Goal: Task Accomplishment & Management: Manage account settings

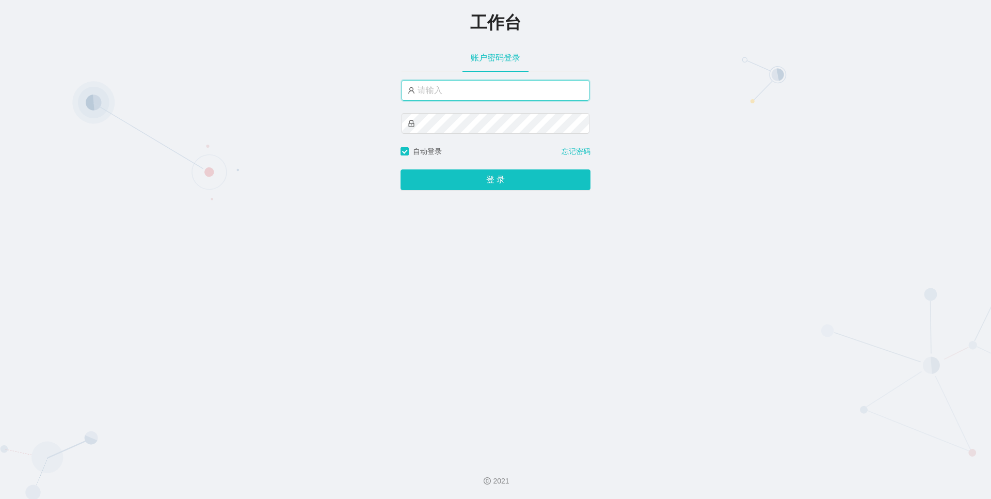
click at [440, 84] on input "text" at bounding box center [496, 90] width 188 height 21
paste input "aliang"
type input "aliang"
click at [401, 169] on button "登 录" at bounding box center [496, 179] width 190 height 21
click at [451, 98] on input "text" at bounding box center [496, 90] width 188 height 21
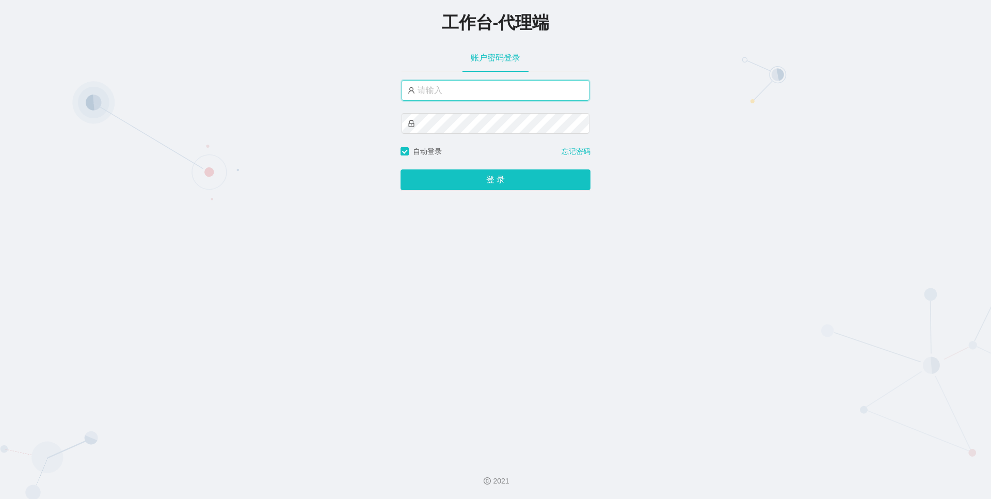
type input "aliang"
click at [401, 169] on button "登 录" at bounding box center [496, 179] width 190 height 21
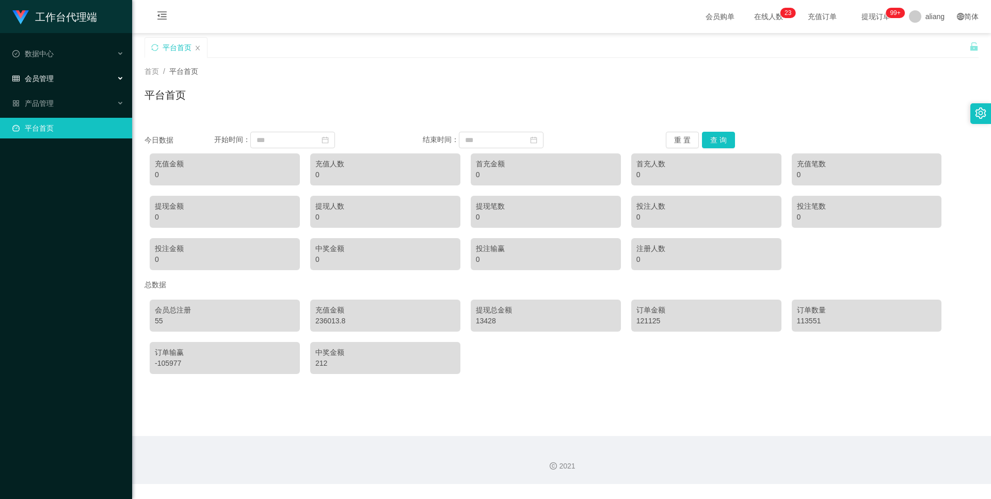
click at [74, 77] on div "会员管理" at bounding box center [66, 78] width 132 height 21
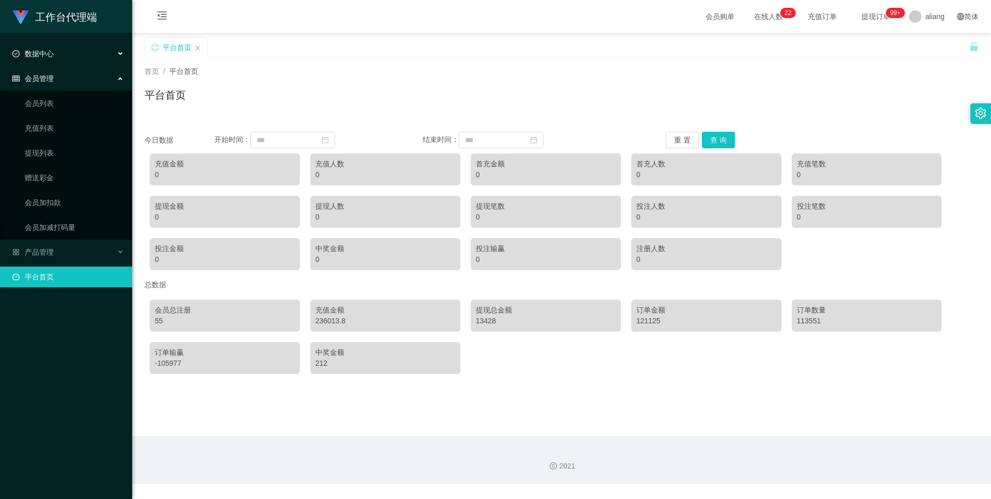
drag, startPoint x: 46, startPoint y: 58, endPoint x: 62, endPoint y: 64, distance: 17.5
click at [46, 58] on div "数据中心" at bounding box center [66, 53] width 132 height 21
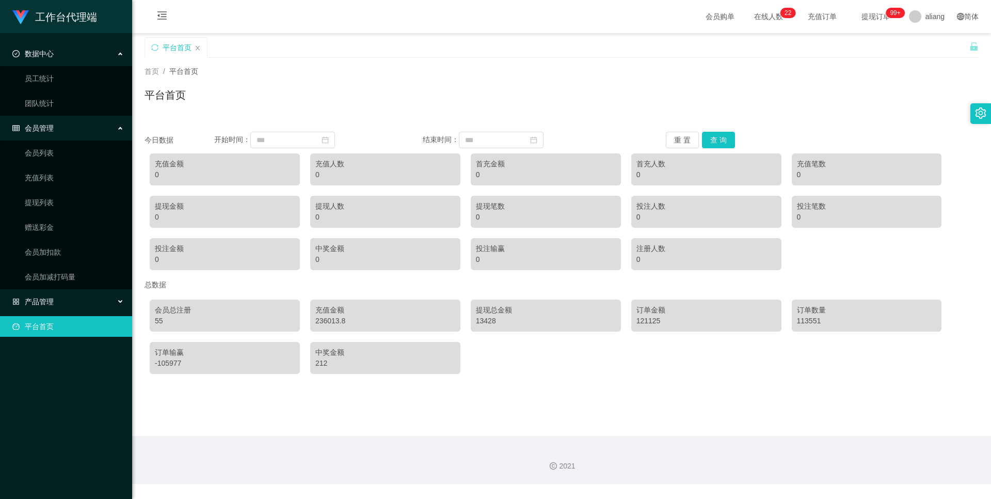
click at [61, 305] on div "产品管理" at bounding box center [66, 301] width 132 height 21
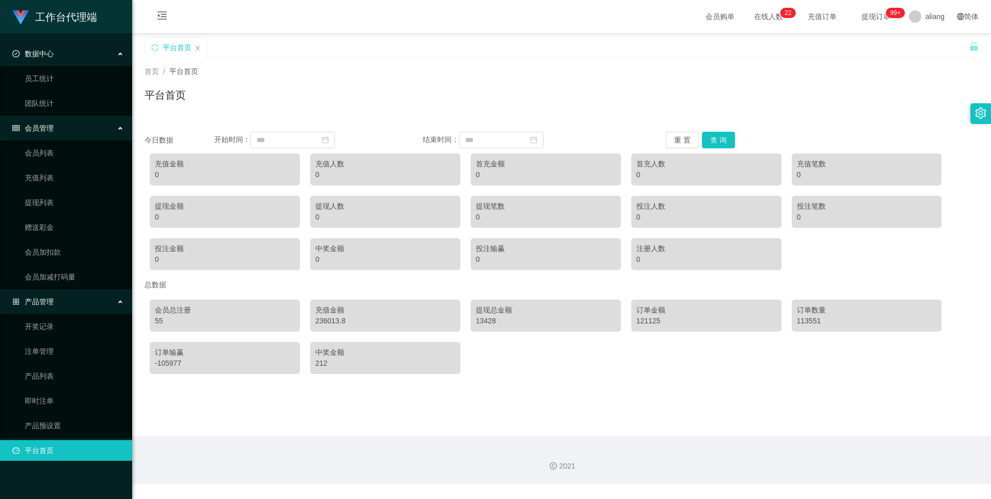
drag, startPoint x: 39, startPoint y: 456, endPoint x: 39, endPoint y: 449, distance: 6.7
click at [39, 455] on link "平台首页" at bounding box center [67, 450] width 111 height 21
click at [46, 63] on div "数据中心" at bounding box center [66, 53] width 132 height 21
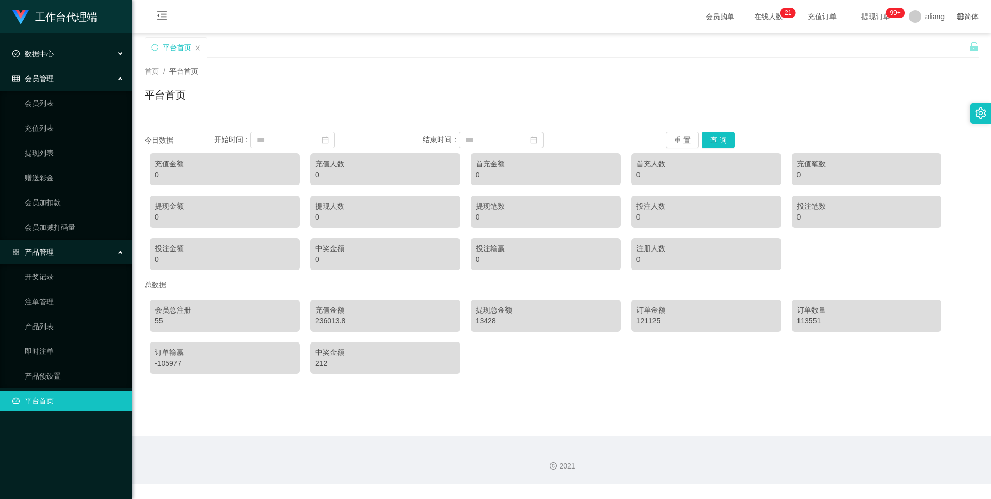
click at [59, 50] on div "数据中心" at bounding box center [66, 53] width 132 height 21
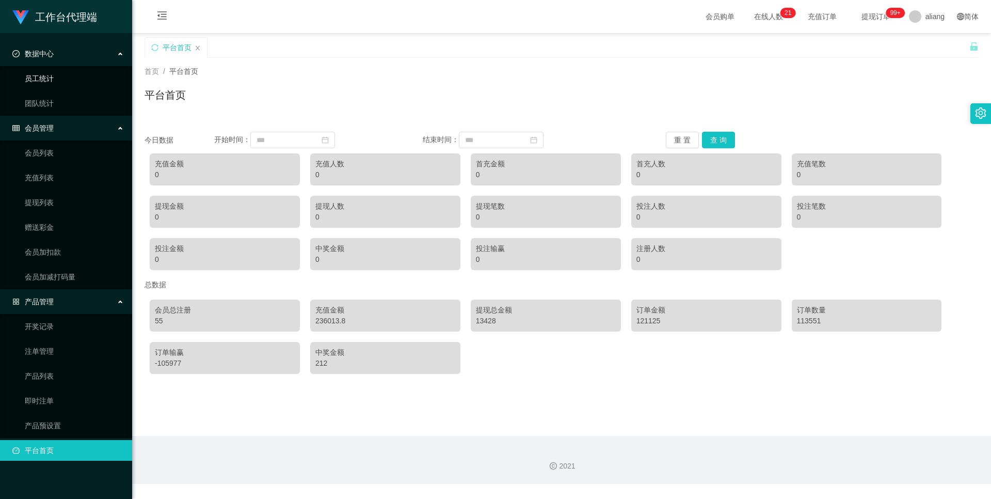
click at [48, 73] on link "员工统计" at bounding box center [74, 78] width 99 height 21
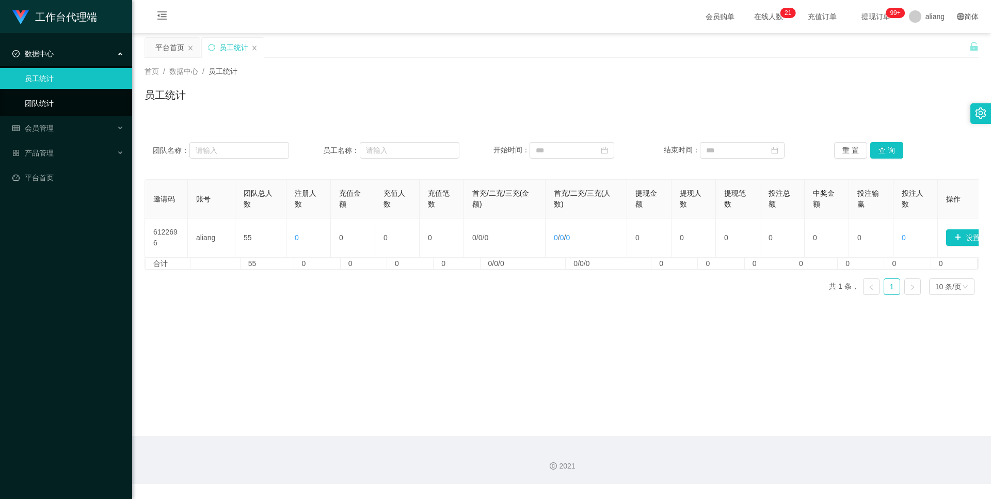
drag, startPoint x: 54, startPoint y: 100, endPoint x: 133, endPoint y: 105, distance: 79.1
click at [54, 100] on link "团队统计" at bounding box center [74, 103] width 99 height 21
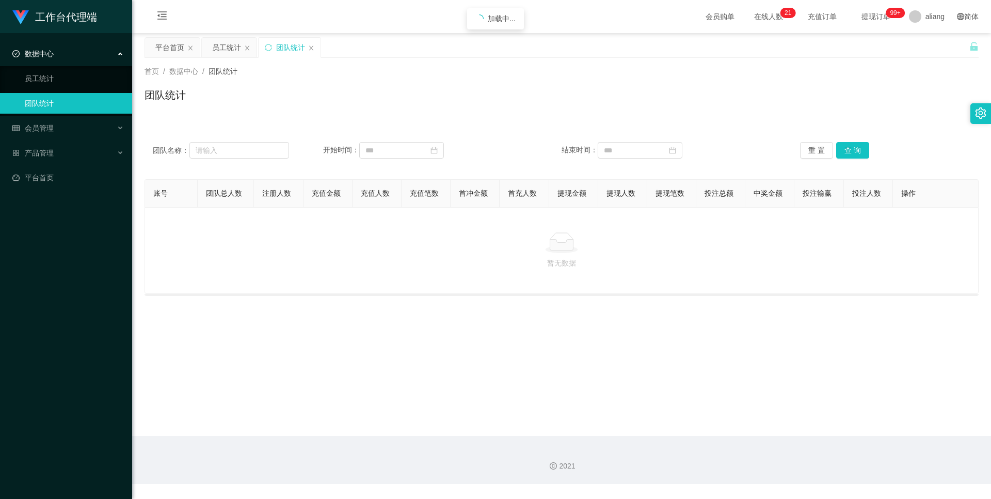
click at [250, 140] on div "团队名称： 开始时间： 结束时间： 重 置 查 询" at bounding box center [562, 150] width 834 height 37
drag, startPoint x: 246, startPoint y: 148, endPoint x: 311, endPoint y: 153, distance: 65.2
click at [247, 149] on input "text" at bounding box center [239, 150] width 100 height 17
click at [379, 151] on input at bounding box center [401, 150] width 85 height 17
click at [64, 128] on div "会员管理" at bounding box center [66, 128] width 132 height 21
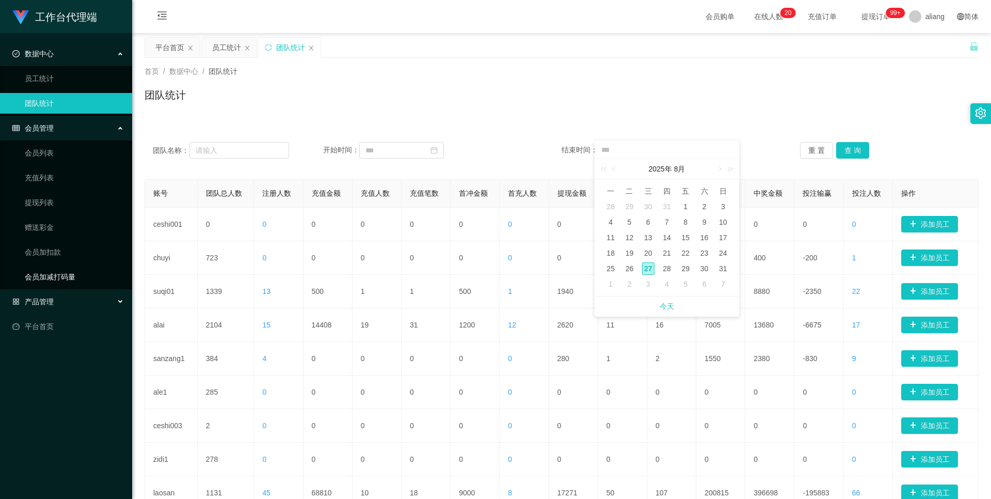
drag, startPoint x: 54, startPoint y: 301, endPoint x: 58, endPoint y: 281, distance: 20.0
click at [54, 301] on div "产品管理" at bounding box center [66, 301] width 132 height 21
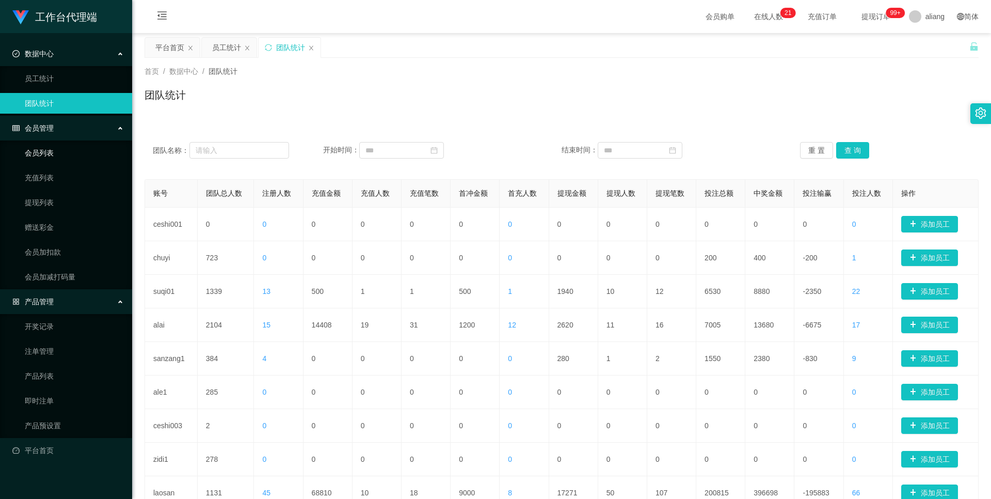
click at [55, 155] on link "会员列表" at bounding box center [74, 152] width 99 height 21
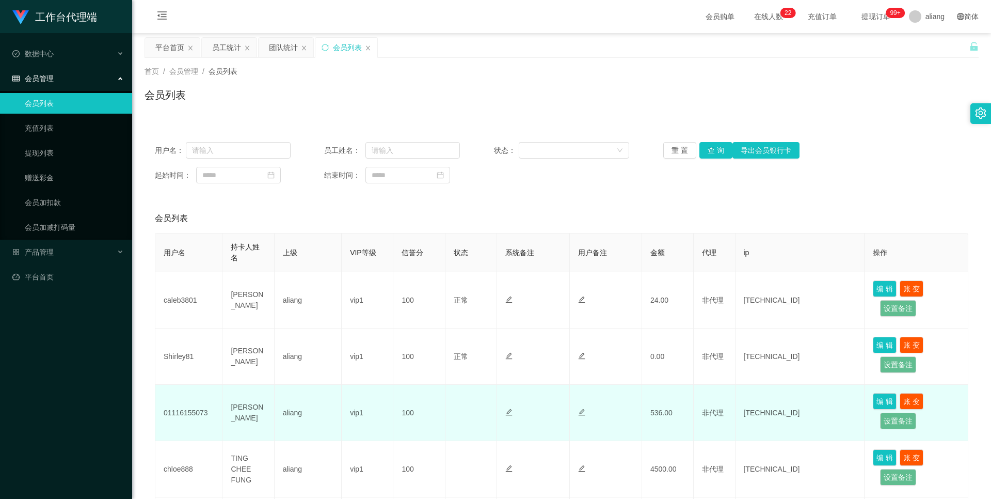
scroll to position [103, 0]
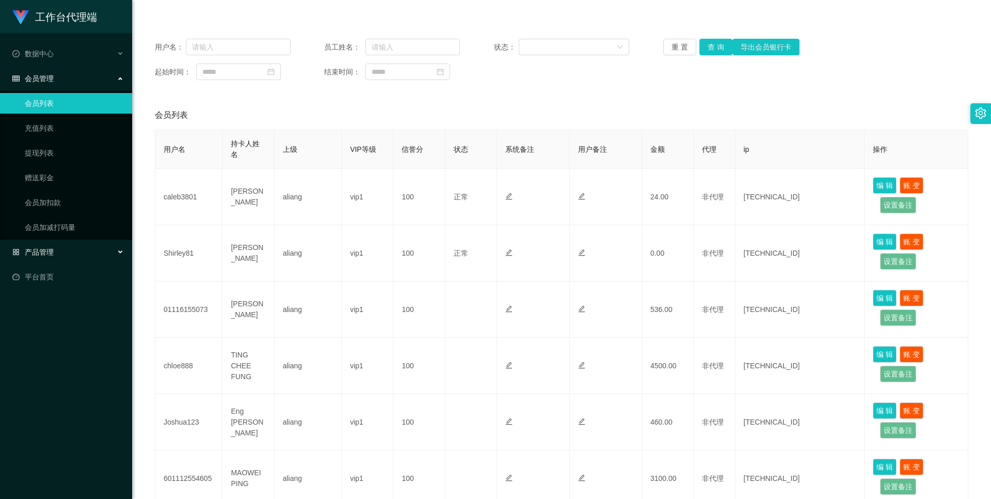
click at [46, 250] on span "产品管理" at bounding box center [32, 252] width 41 height 8
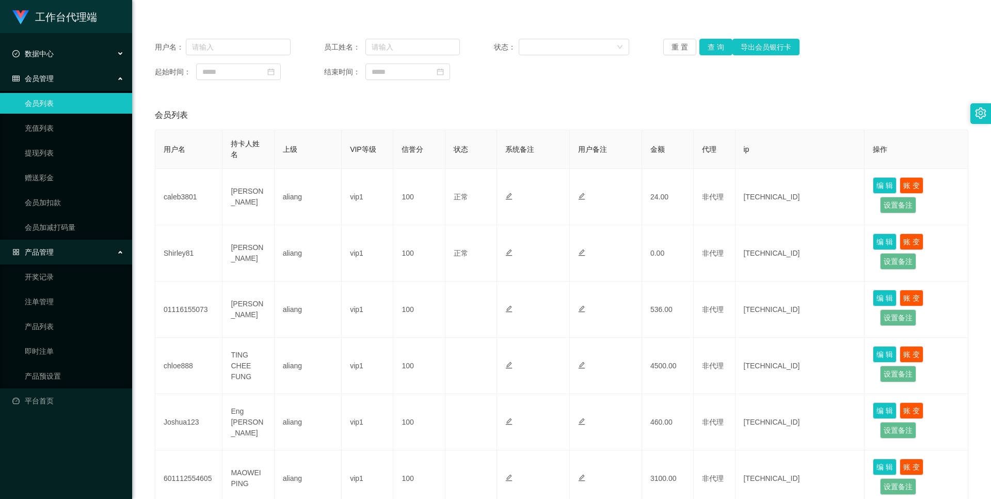
click at [47, 54] on span "数据中心" at bounding box center [32, 54] width 41 height 8
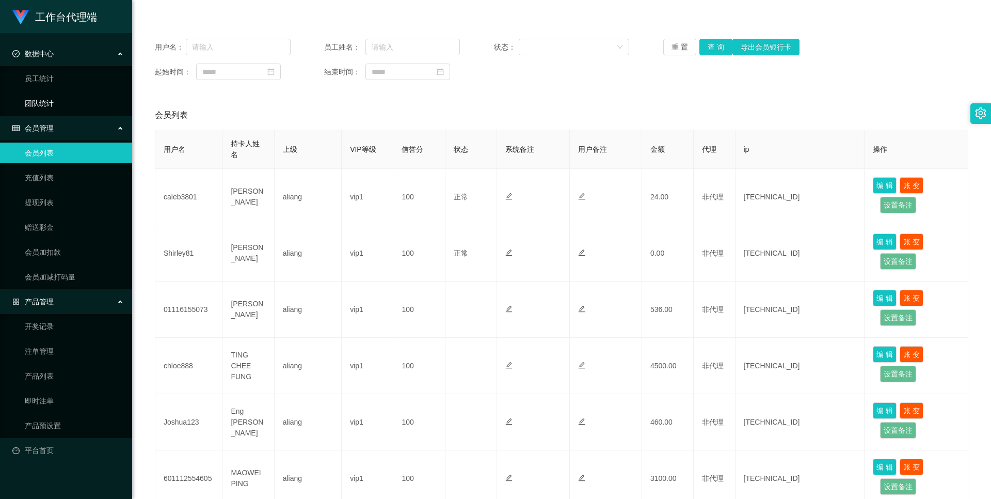
click at [56, 101] on link "团队统计" at bounding box center [74, 103] width 99 height 21
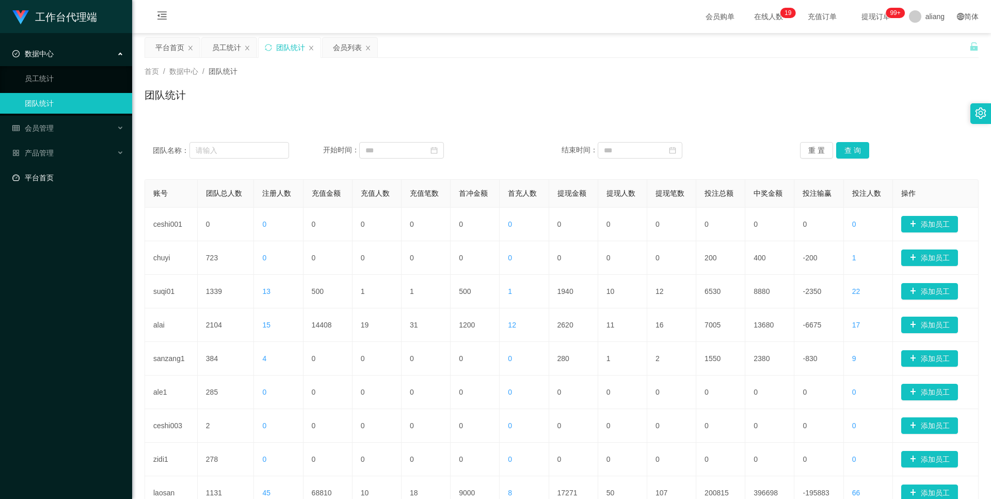
click at [39, 174] on link "平台首页" at bounding box center [67, 177] width 111 height 21
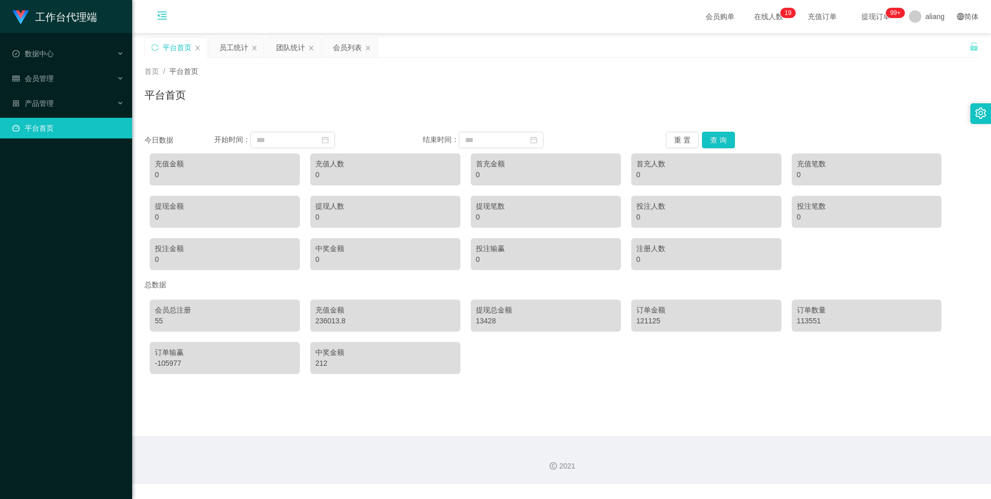
click at [169, 17] on icon "图标: menu-fold" at bounding box center [162, 17] width 35 height 33
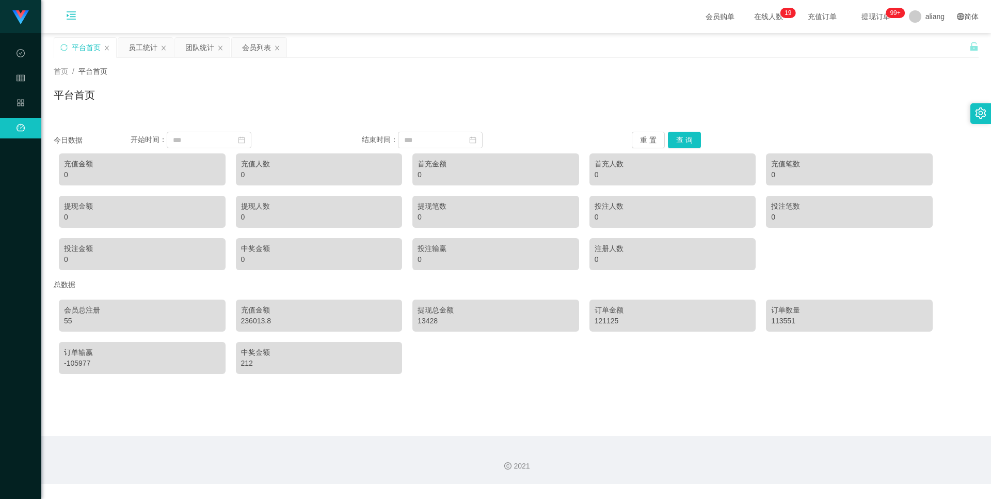
click at [84, 16] on icon "图标: menu-unfold" at bounding box center [71, 17] width 35 height 33
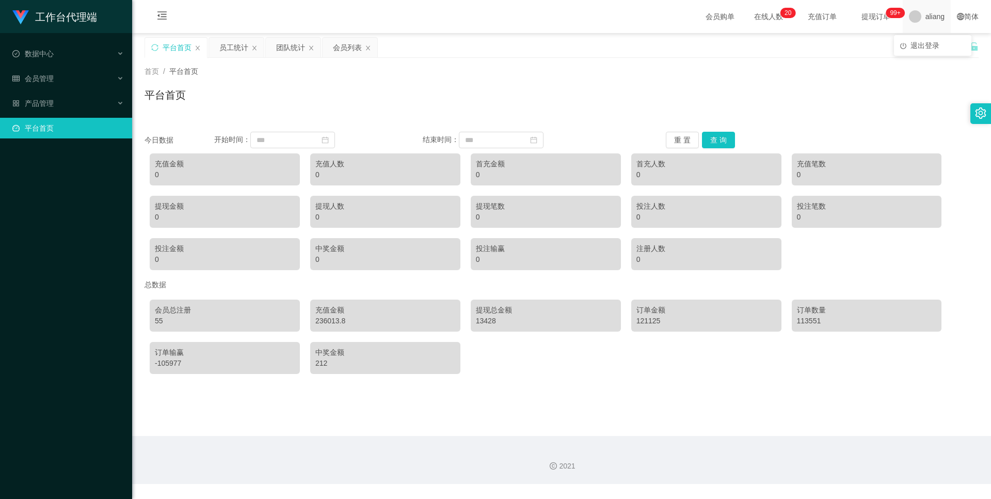
click at [927, 18] on span "aliang" at bounding box center [934, 16] width 19 height 33
click at [925, 47] on span "退出登录" at bounding box center [925, 45] width 29 height 8
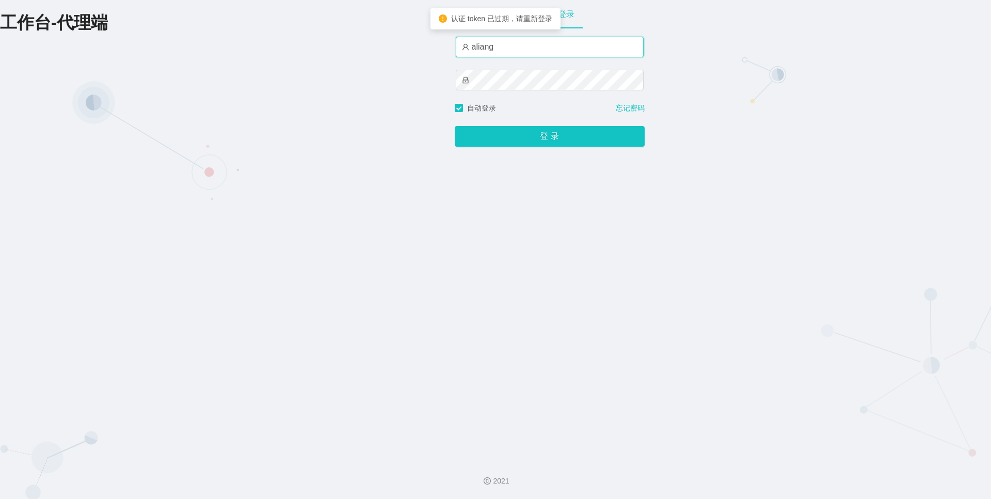
drag, startPoint x: 536, startPoint y: 56, endPoint x: 732, endPoint y: 55, distance: 196.1
click at [536, 56] on input "aliang" at bounding box center [550, 47] width 188 height 21
type input "a"
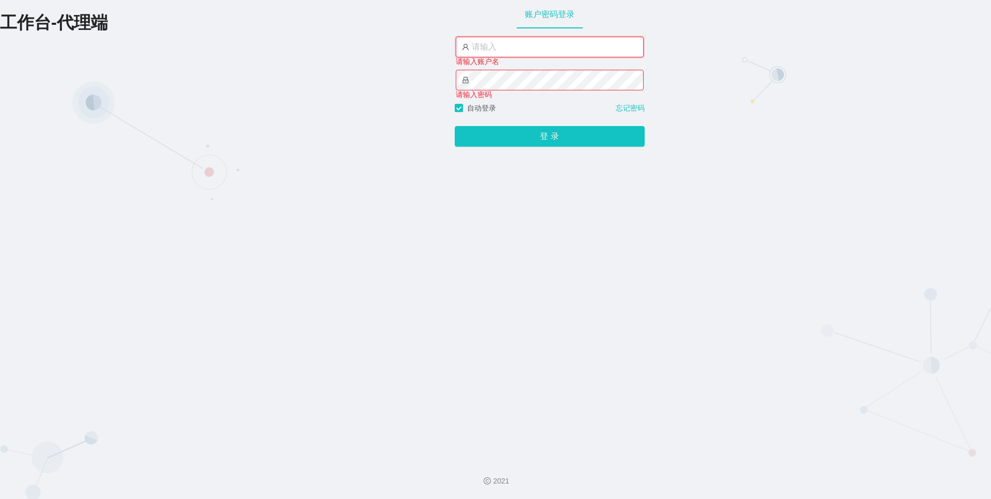
click at [490, 47] on input "text" at bounding box center [550, 47] width 188 height 21
paste input "sanjin"
type input "sanjin"
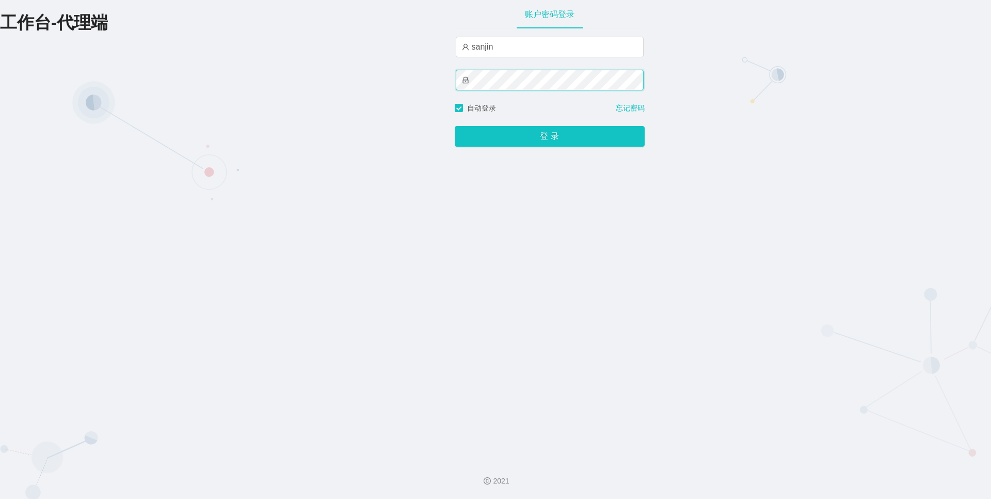
click at [455, 126] on button "登 录" at bounding box center [550, 136] width 190 height 21
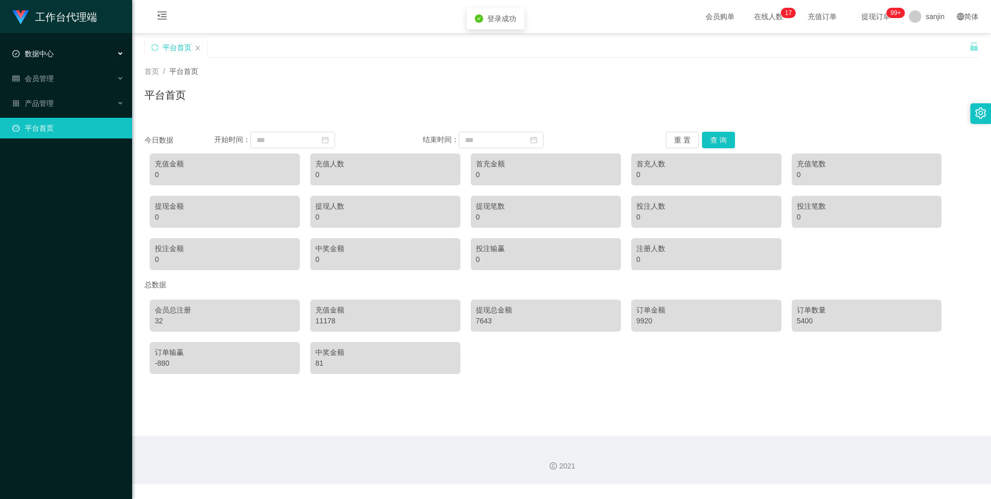
click at [50, 55] on span "数据中心" at bounding box center [32, 54] width 41 height 8
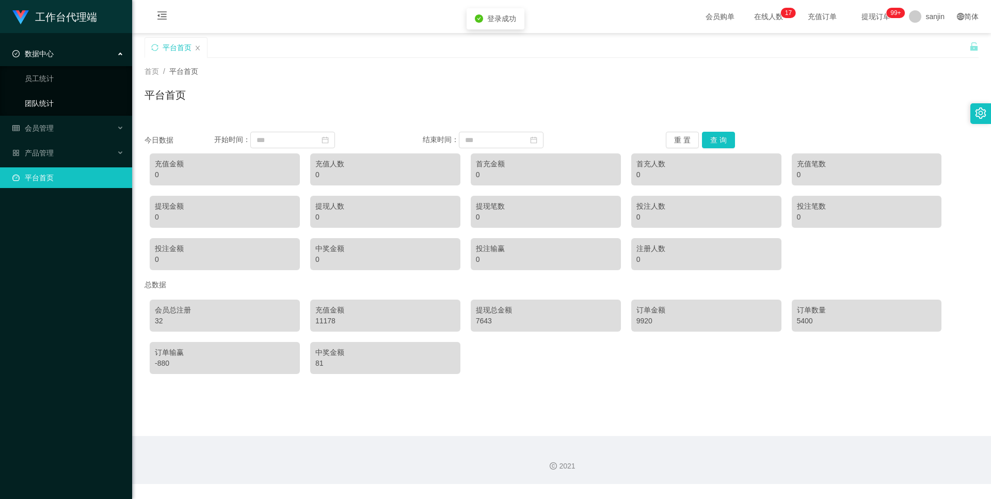
click at [39, 107] on link "团队统计" at bounding box center [74, 103] width 99 height 21
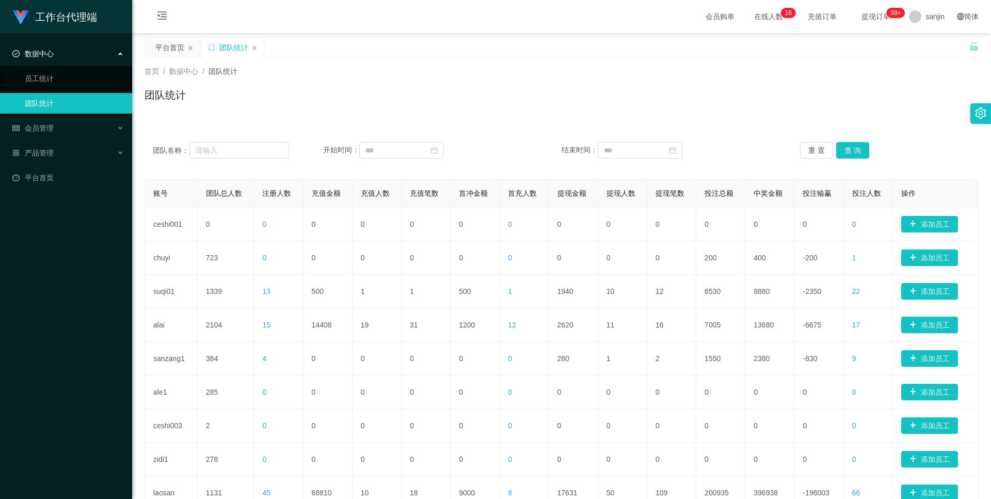
click at [906, 195] on span "操作" at bounding box center [908, 193] width 14 height 8
click at [849, 148] on button "查 询" at bounding box center [852, 150] width 33 height 17
click at [221, 74] on span "团队统计" at bounding box center [223, 71] width 29 height 8
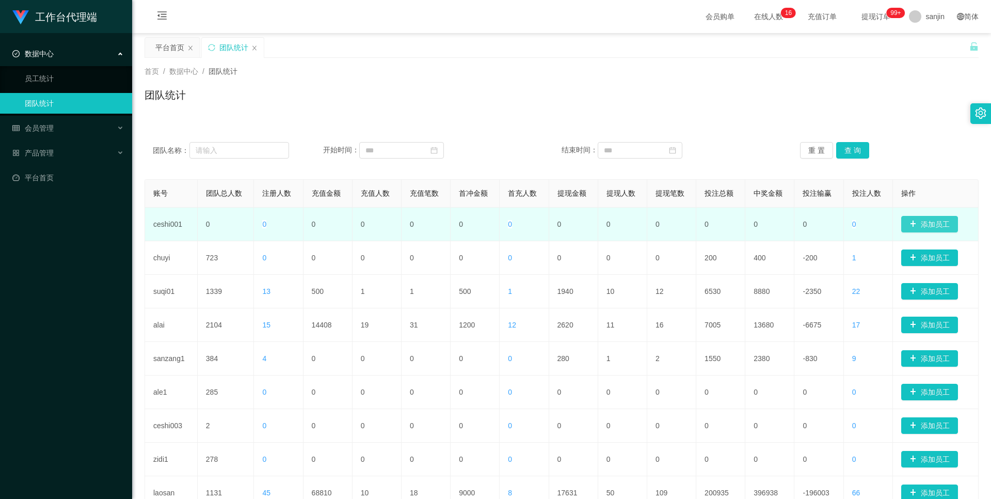
click at [938, 225] on button "添加员工" at bounding box center [929, 224] width 57 height 17
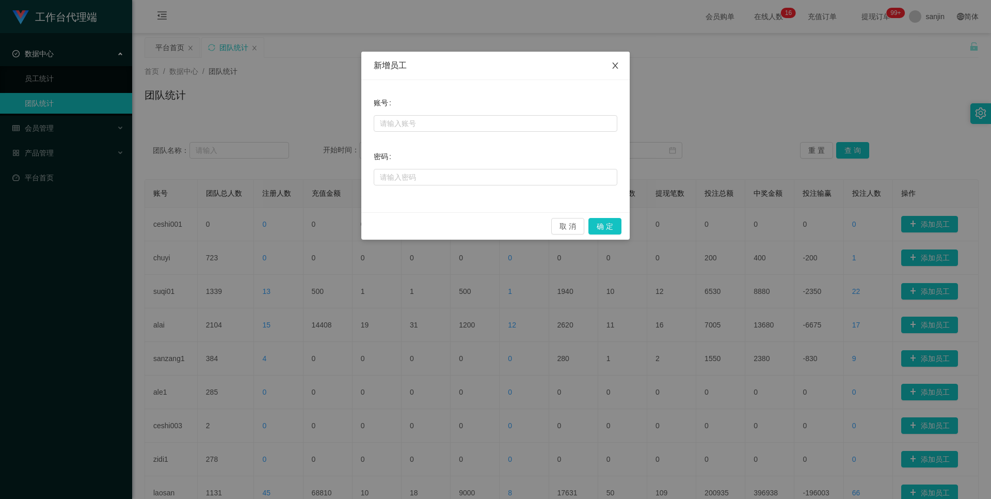
click at [618, 63] on icon "图标: close" at bounding box center [615, 65] width 8 height 8
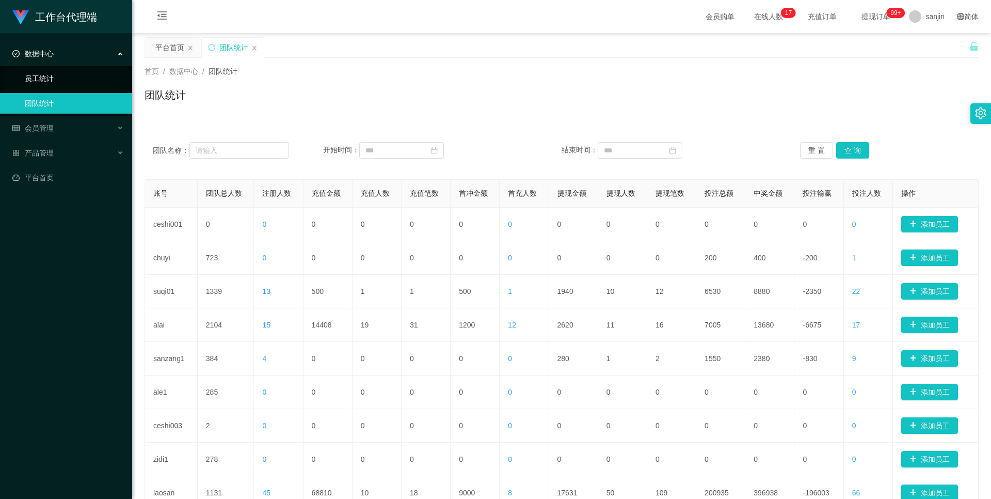
click at [66, 77] on link "员工统计" at bounding box center [74, 78] width 99 height 21
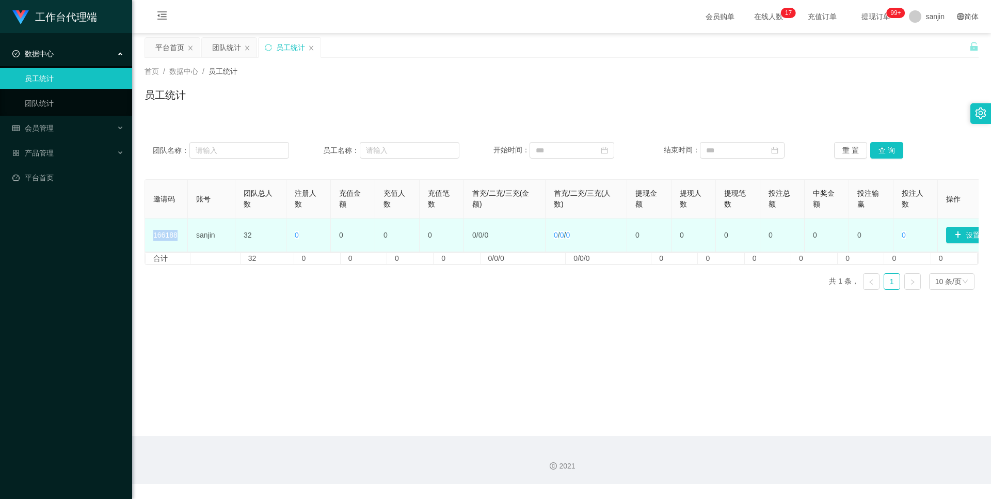
drag, startPoint x: 155, startPoint y: 236, endPoint x: 179, endPoint y: 238, distance: 24.3
click at [179, 238] on td "166188" at bounding box center [166, 235] width 43 height 34
copy td "166188"
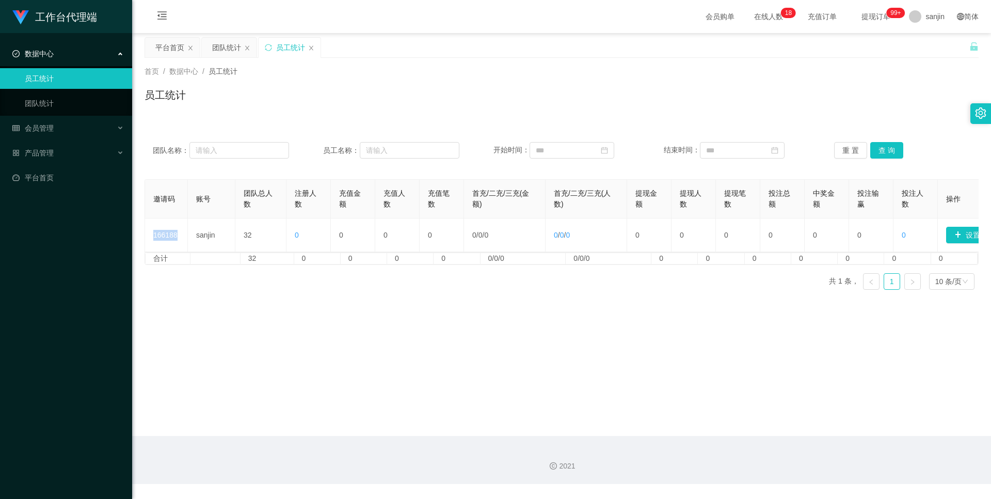
scroll to position [0, 37]
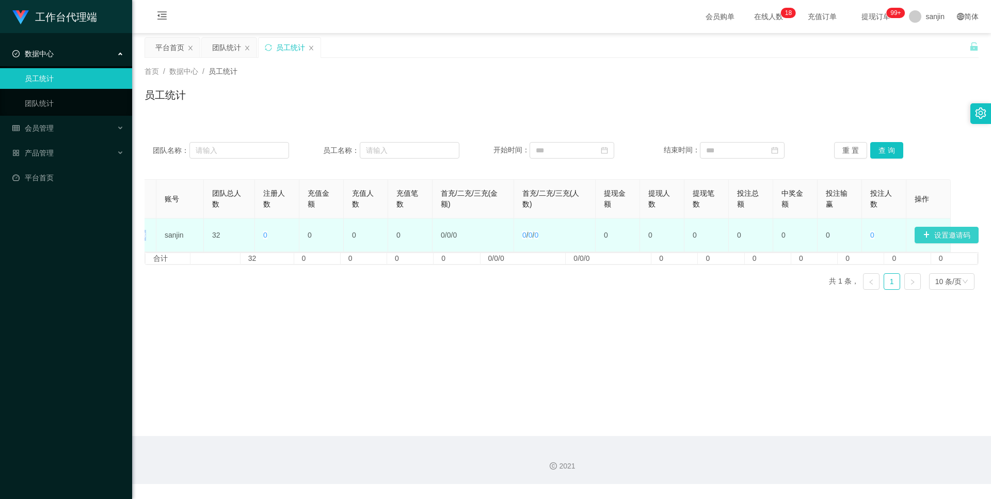
click at [927, 232] on button "设置邀请码" at bounding box center [947, 235] width 64 height 17
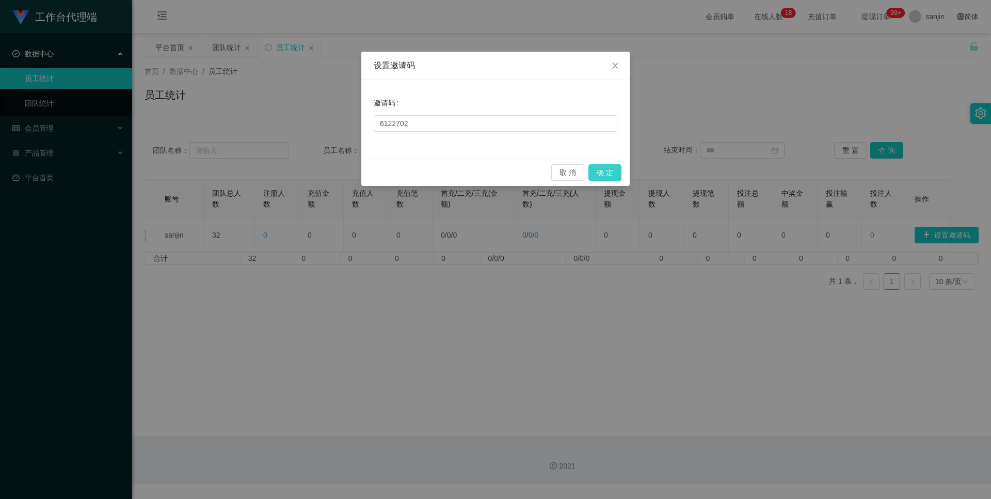
click at [611, 176] on button "确 定" at bounding box center [604, 172] width 33 height 17
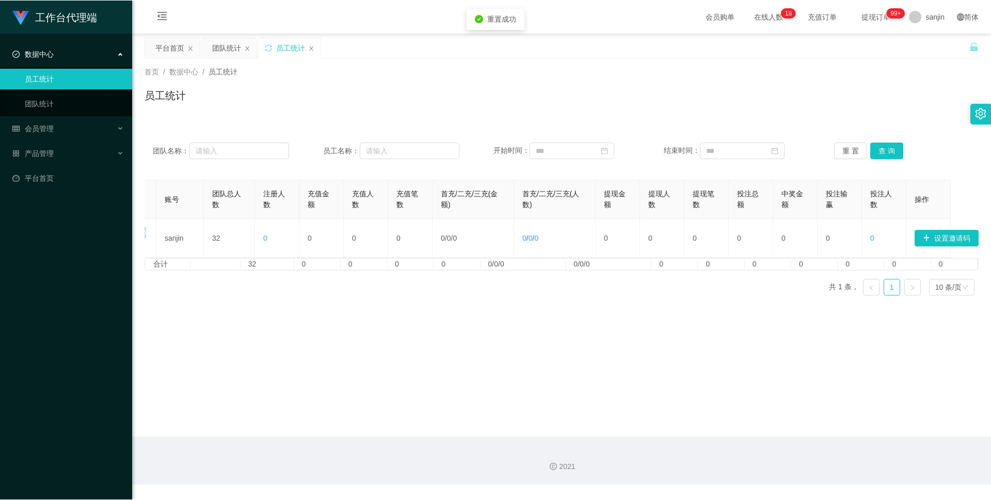
scroll to position [0, 0]
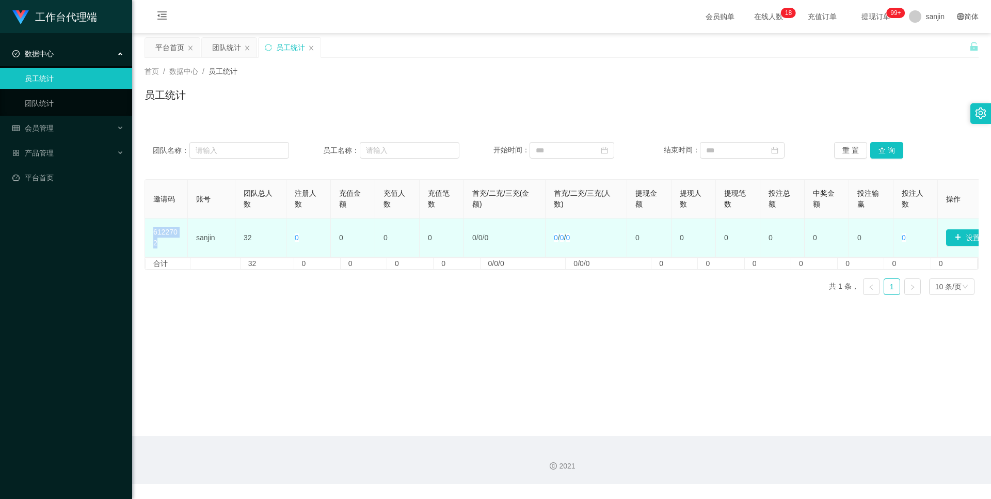
drag, startPoint x: 159, startPoint y: 246, endPoint x: 152, endPoint y: 235, distance: 13.0
click at [152, 235] on td "6122702" at bounding box center [166, 237] width 43 height 39
copy td "6122702"
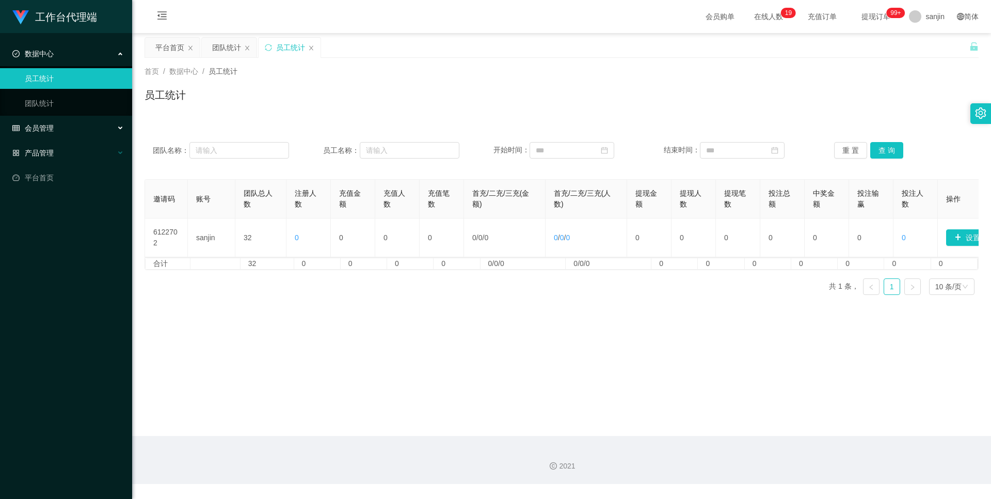
click at [71, 158] on div "产品管理" at bounding box center [66, 152] width 132 height 21
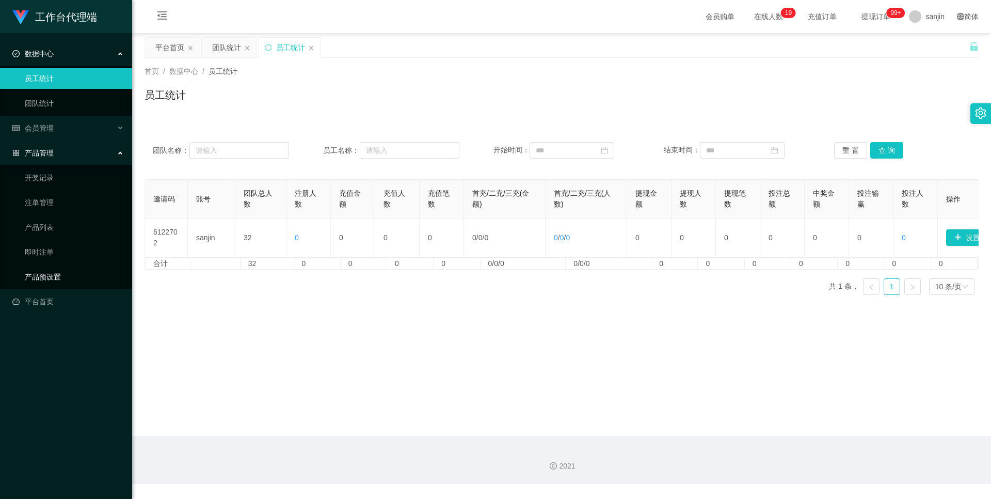
click at [55, 280] on link "产品预设置" at bounding box center [74, 276] width 99 height 21
